Goal: Task Accomplishment & Management: Use online tool/utility

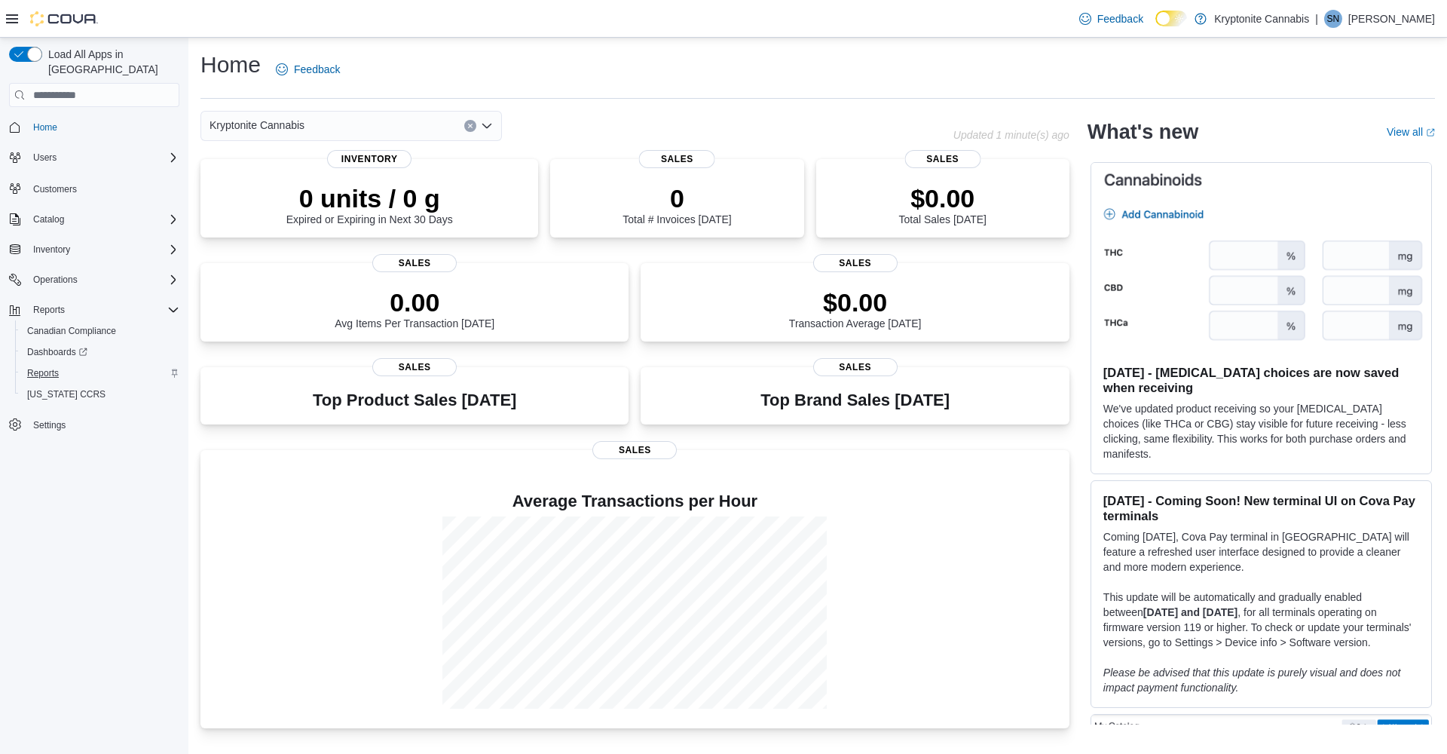
click at [55, 367] on span "Reports" at bounding box center [43, 373] width 32 height 12
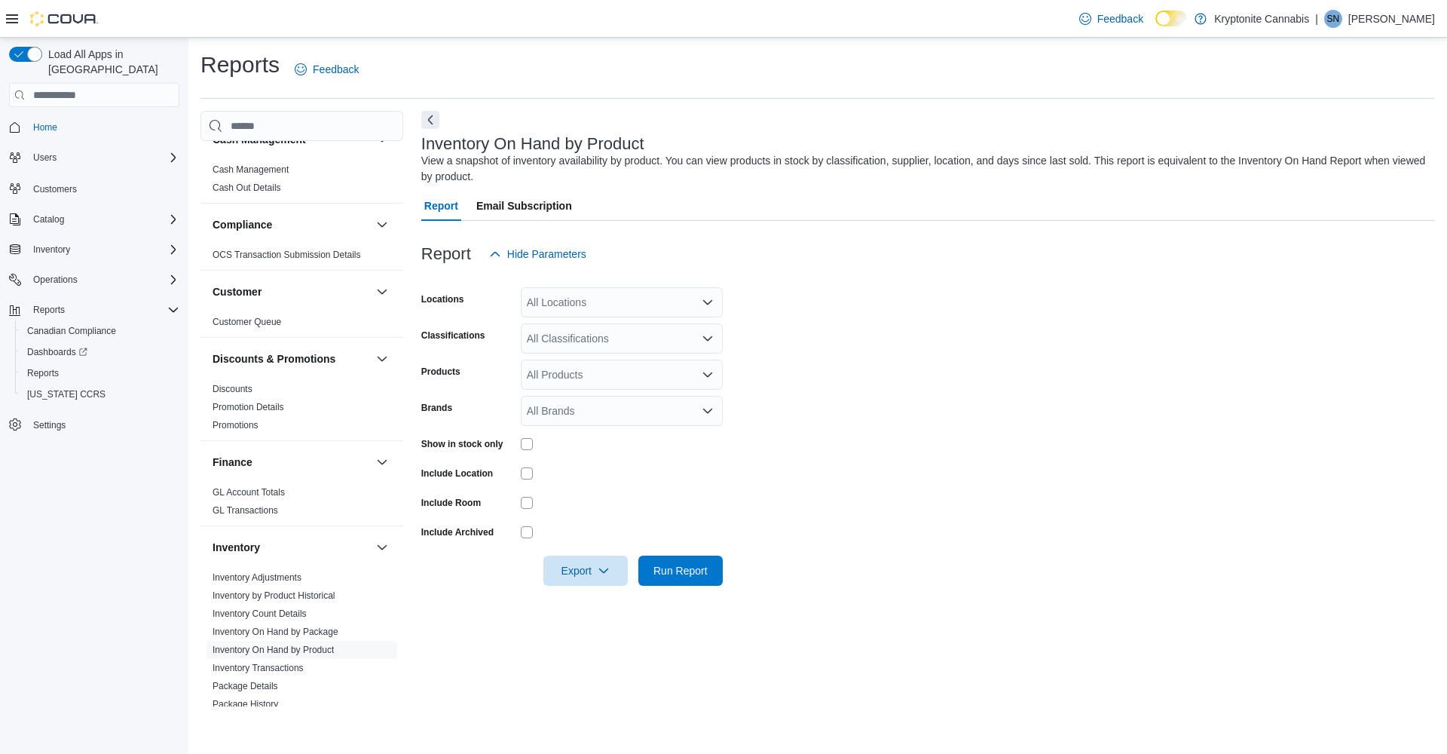
scroll to position [88, 0]
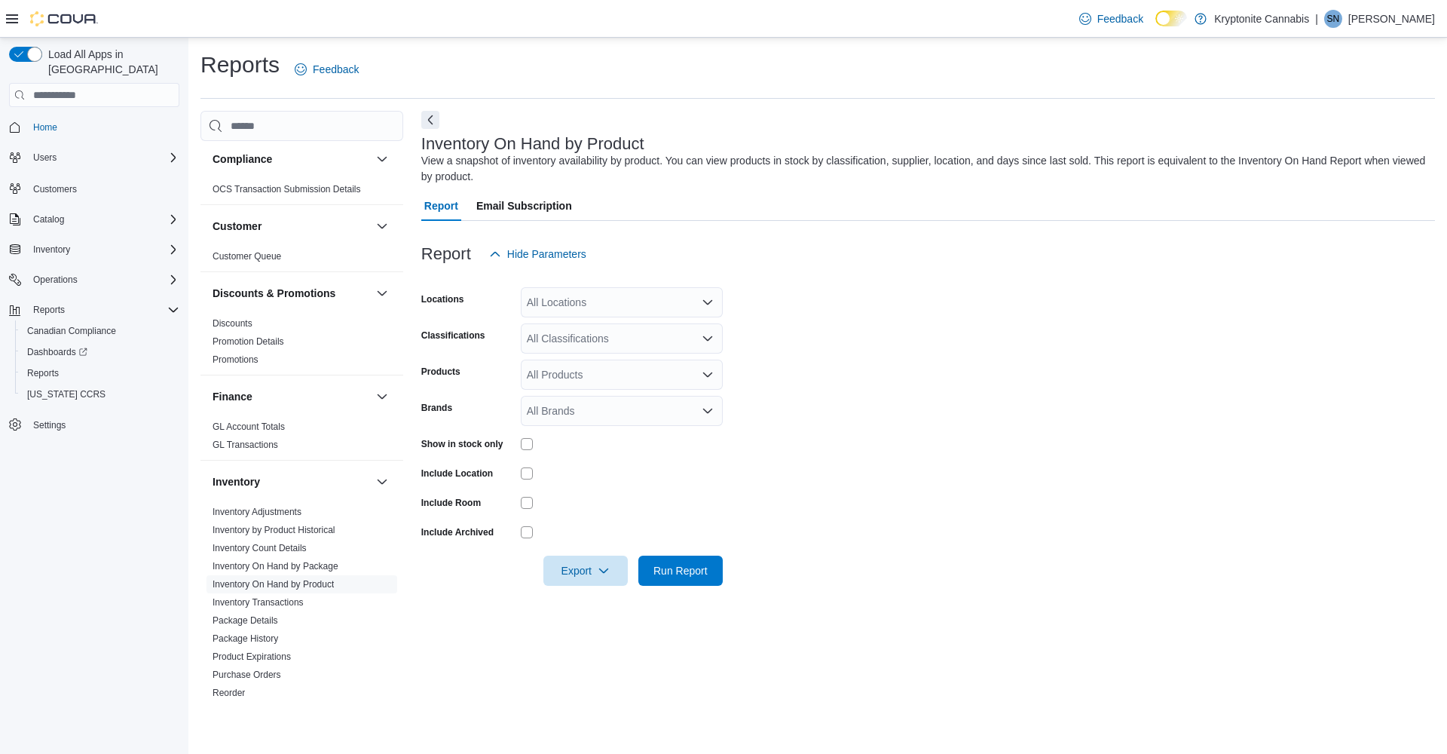
click at [595, 307] on div "All Locations" at bounding box center [622, 302] width 202 height 30
click at [630, 349] on span "107 Peter St Unit F" at bounding box center [648, 348] width 191 height 15
drag, startPoint x: 938, startPoint y: 362, endPoint x: 905, endPoint y: 366, distance: 33.5
click at [937, 362] on form "Locations 107 Peter St Unit F Combo box. Selected. 107 Peter St Unit F. Press B…" at bounding box center [927, 427] width 1013 height 316
click at [610, 341] on div "All Classifications" at bounding box center [622, 338] width 202 height 30
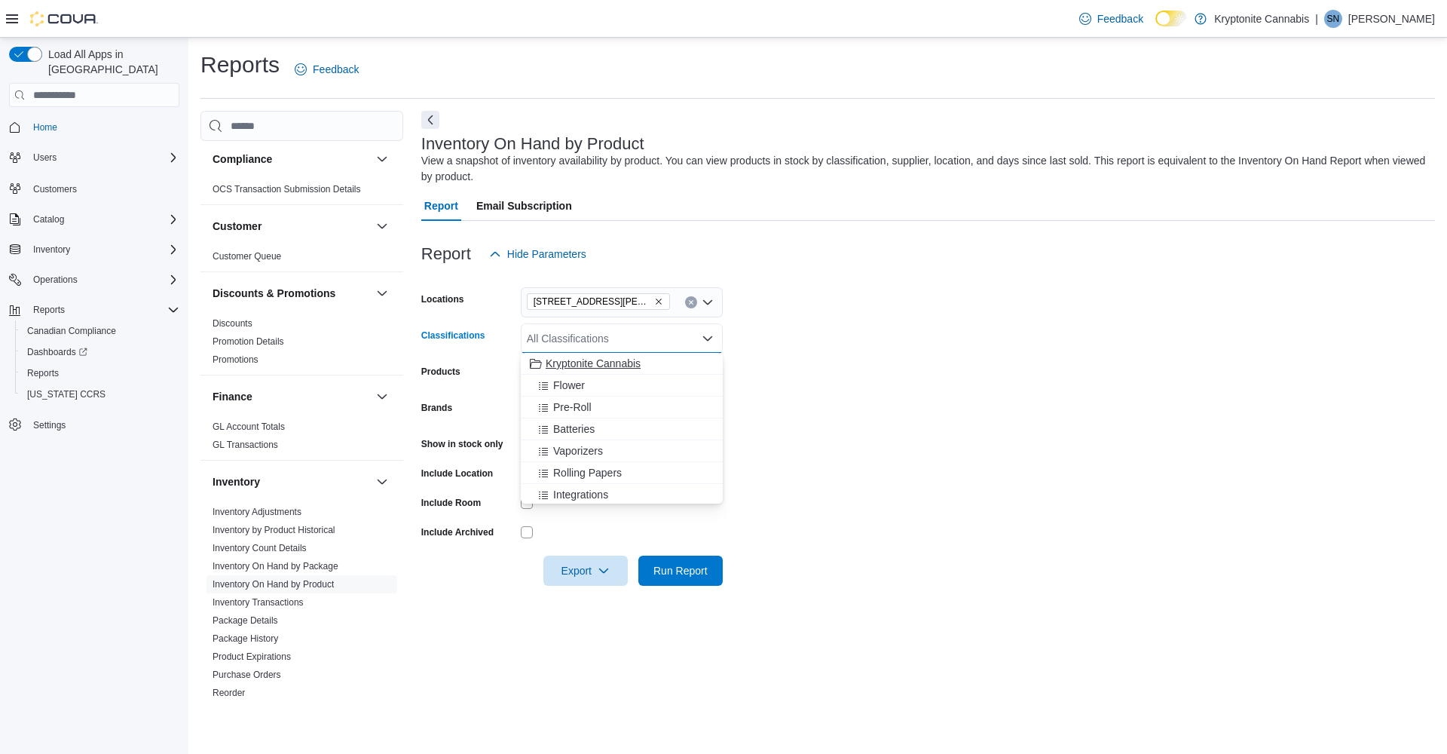
click at [611, 363] on span "Kryptonite Cannabis" at bounding box center [593, 363] width 95 height 15
drag, startPoint x: 925, startPoint y: 338, endPoint x: 708, endPoint y: 376, distance: 220.3
click at [924, 338] on form "Locations 107 Peter St Unit F Classifications Kryptonite Cannabis Products All …" at bounding box center [927, 427] width 1013 height 316
click at [625, 338] on button "Remove Kryptonite Cannabis from selection in this group" at bounding box center [622, 337] width 9 height 9
click at [914, 359] on form "Locations 107 Peter St Unit F Classifications All Classifications Combo box. Se…" at bounding box center [927, 427] width 1013 height 316
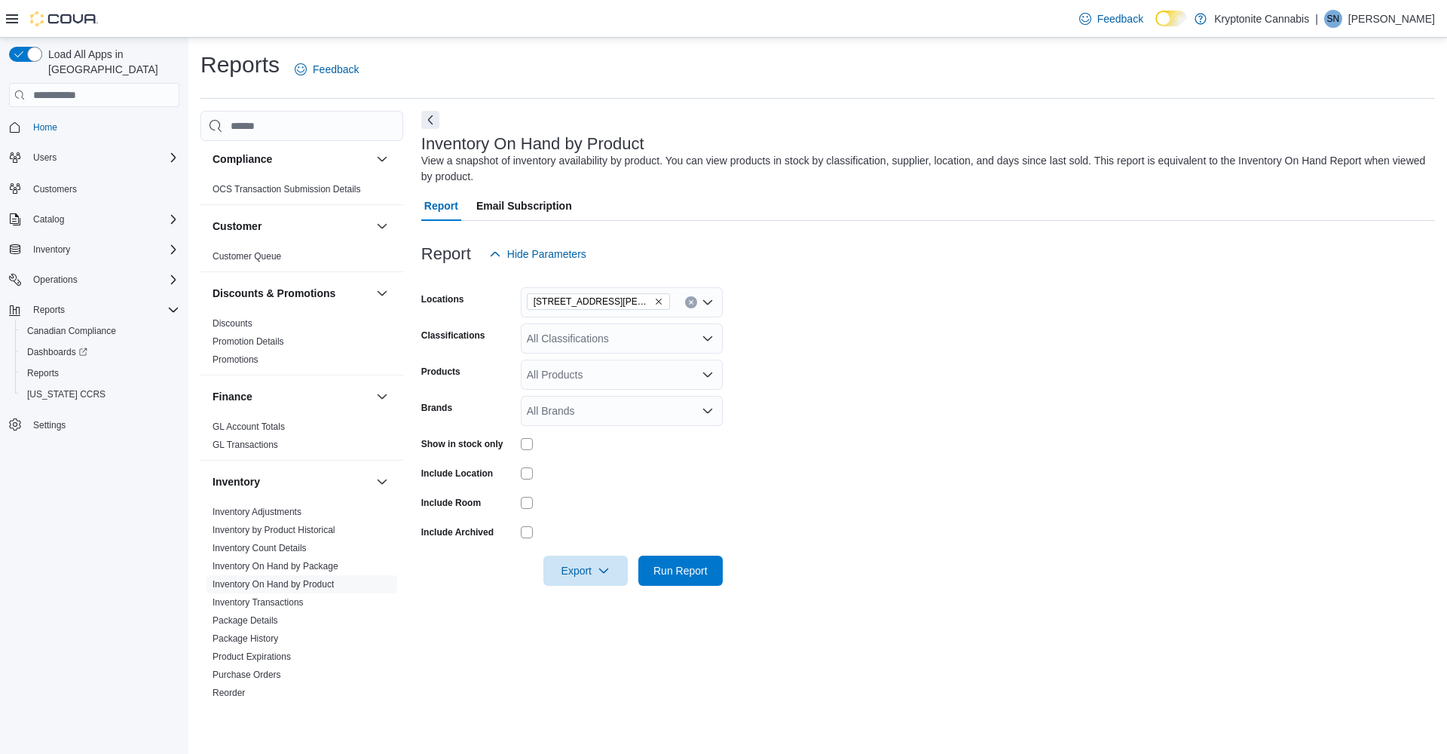
click at [598, 378] on div "All Products" at bounding box center [622, 374] width 202 height 30
click at [674, 462] on div at bounding box center [622, 472] width 202 height 23
click at [600, 572] on icon "button" at bounding box center [604, 570] width 12 height 12
click at [607, 606] on button "Export to Excel" at bounding box center [588, 600] width 86 height 30
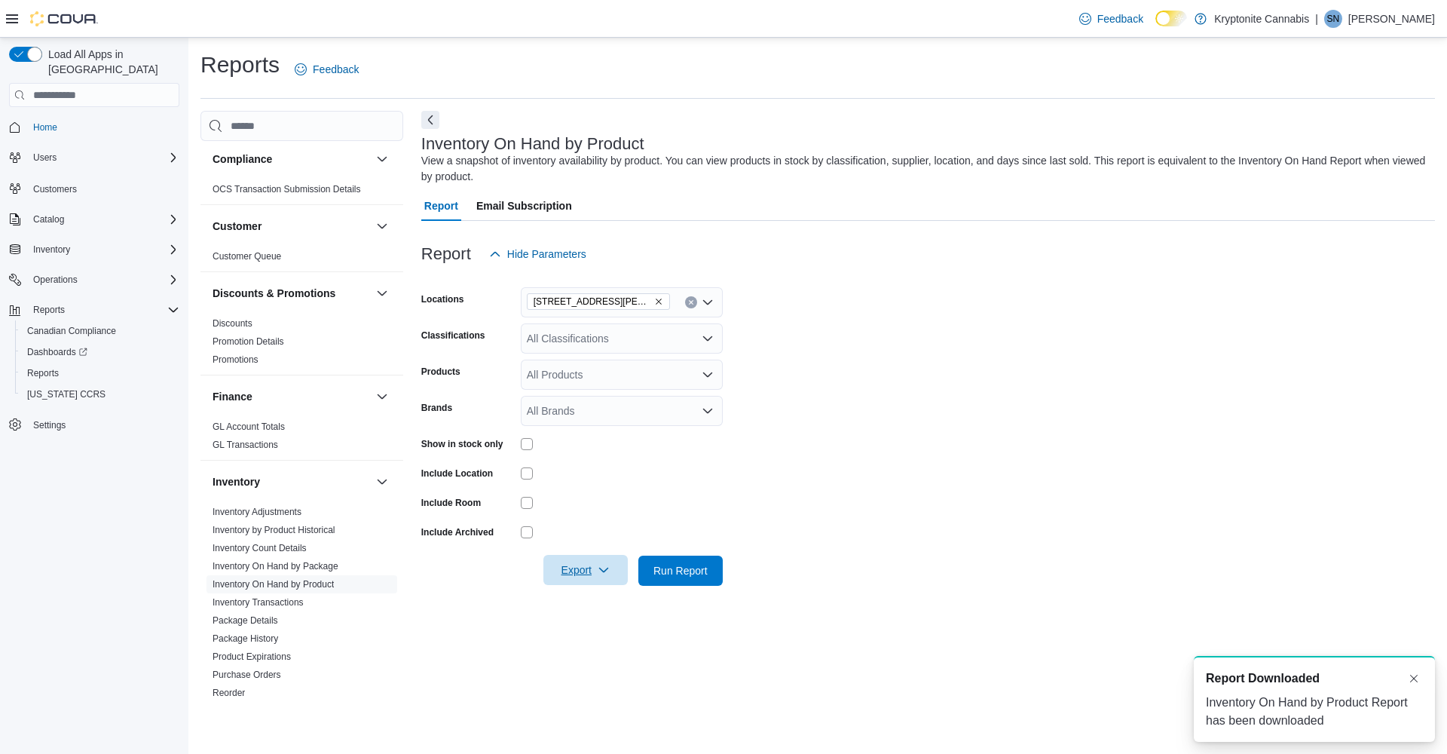
scroll to position [0, 0]
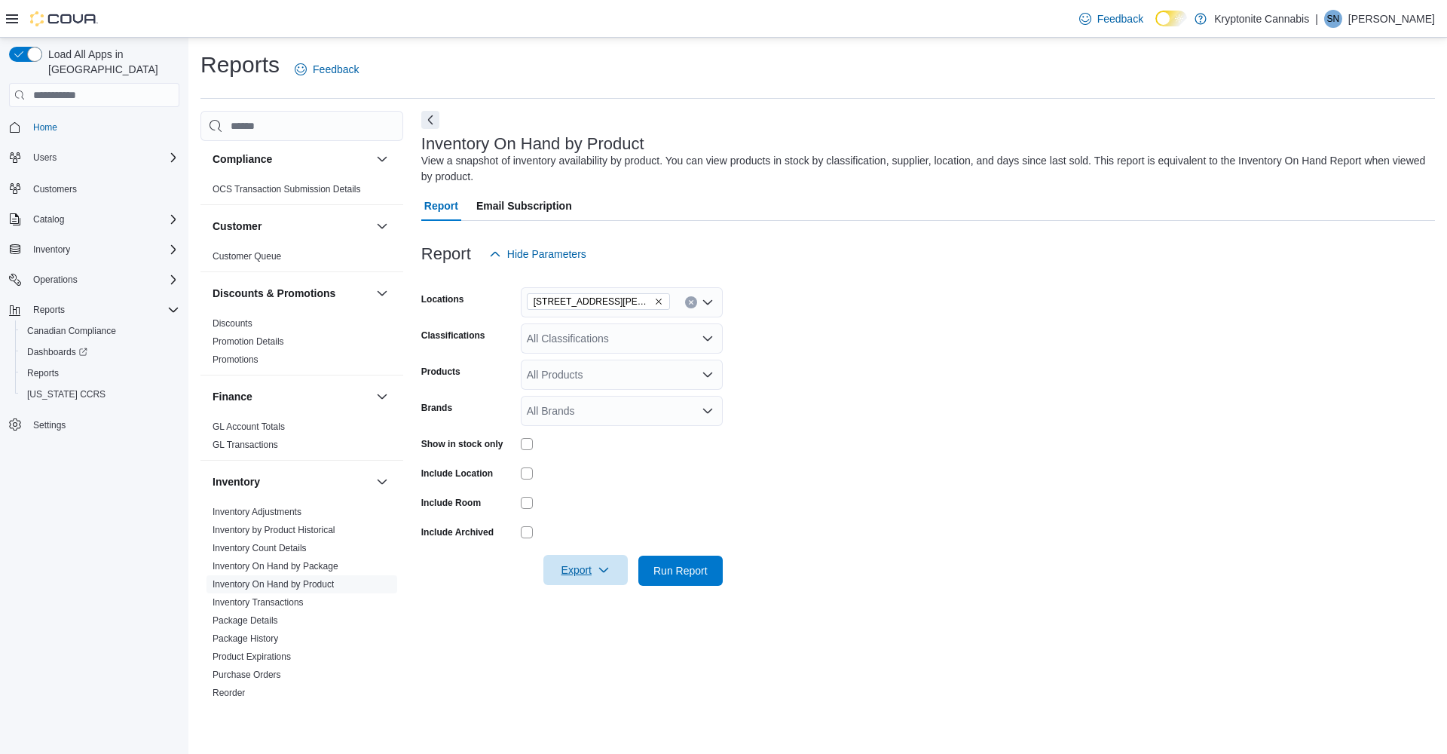
click at [613, 574] on span "Export" at bounding box center [585, 570] width 66 height 30
click at [614, 602] on span "Export to Excel" at bounding box center [588, 600] width 68 height 12
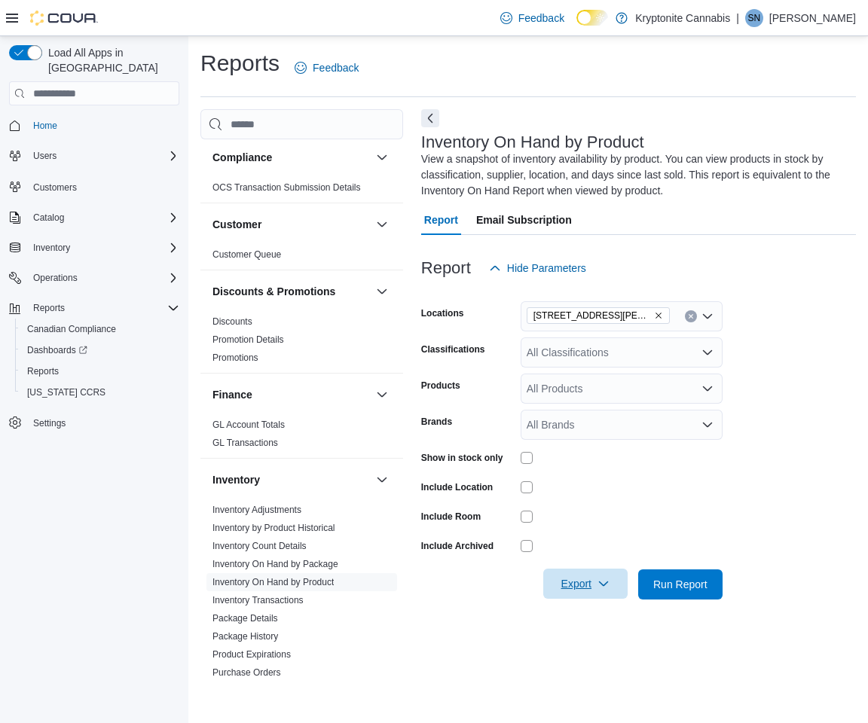
click at [594, 585] on span "Export" at bounding box center [585, 584] width 66 height 30
click at [600, 617] on span "Export to Excel" at bounding box center [588, 614] width 68 height 12
